Goal: Task Accomplishment & Management: Manage account settings

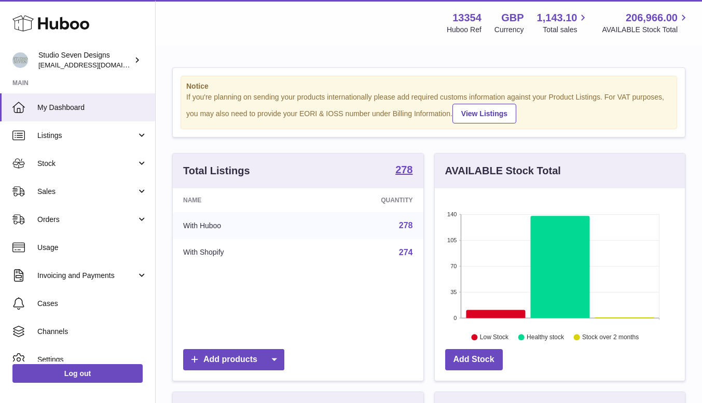
scroll to position [162, 250]
click at [56, 161] on span "Stock" at bounding box center [86, 164] width 99 height 10
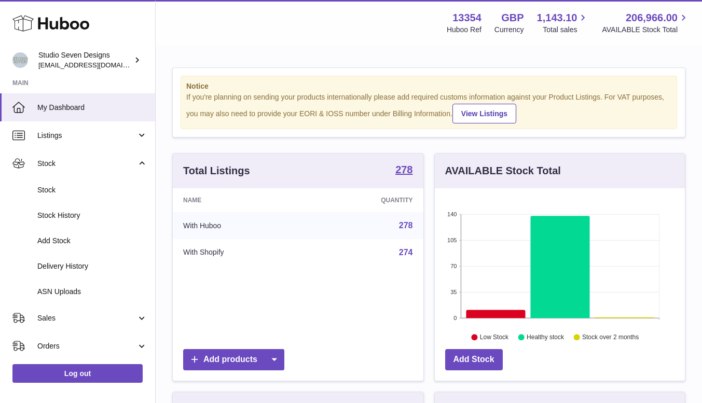
click at [57, 265] on span "Delivery History" at bounding box center [92, 267] width 110 height 10
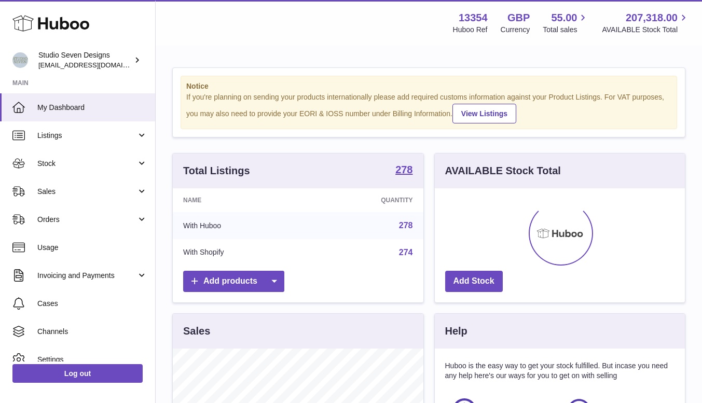
scroll to position [162, 250]
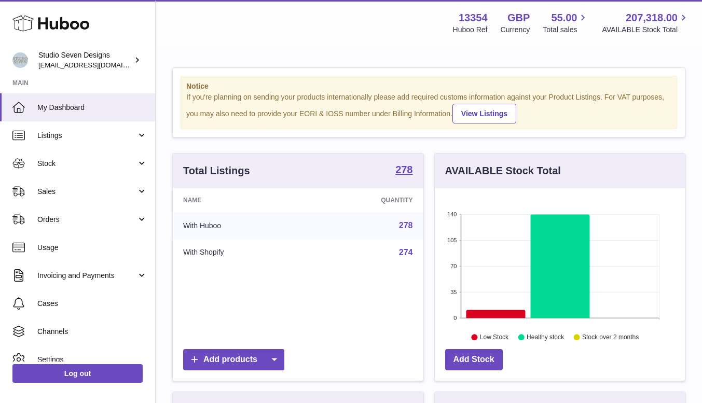
click at [57, 265] on link "Invoicing and Payments" at bounding box center [77, 276] width 155 height 28
click at [68, 170] on link "Stock" at bounding box center [77, 164] width 155 height 28
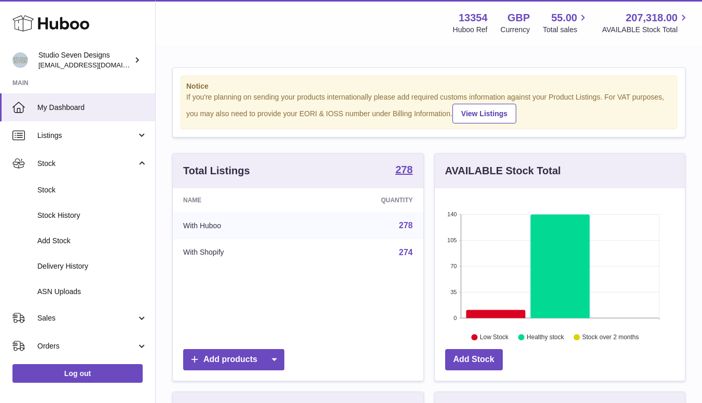
click at [66, 265] on span "Delivery History" at bounding box center [92, 267] width 110 height 10
